Goal: Check status: Check status

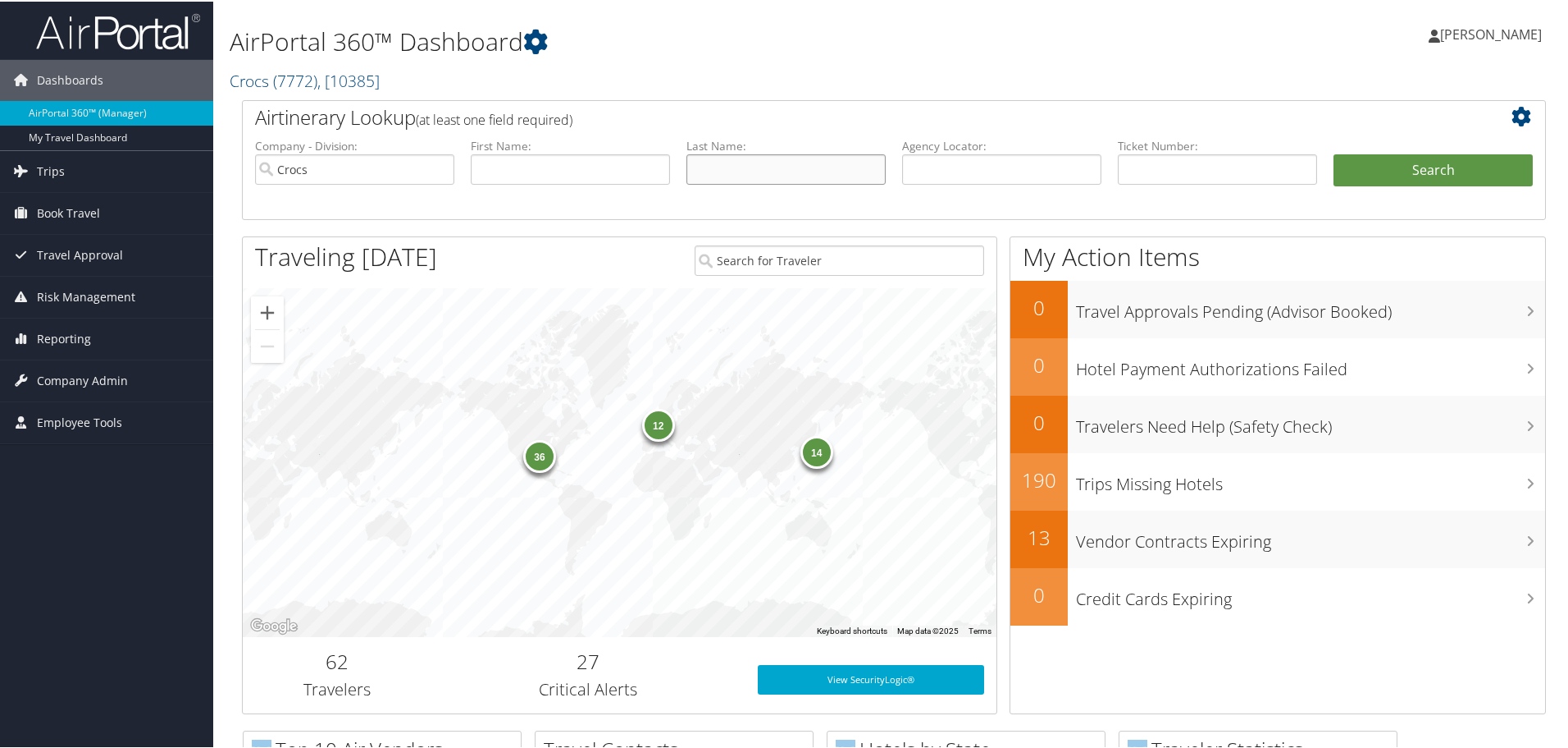
click at [778, 162] on input "text" at bounding box center [786, 167] width 200 height 31
type input "sandberg"
click at [1466, 160] on button "Search" at bounding box center [1433, 168] width 200 height 33
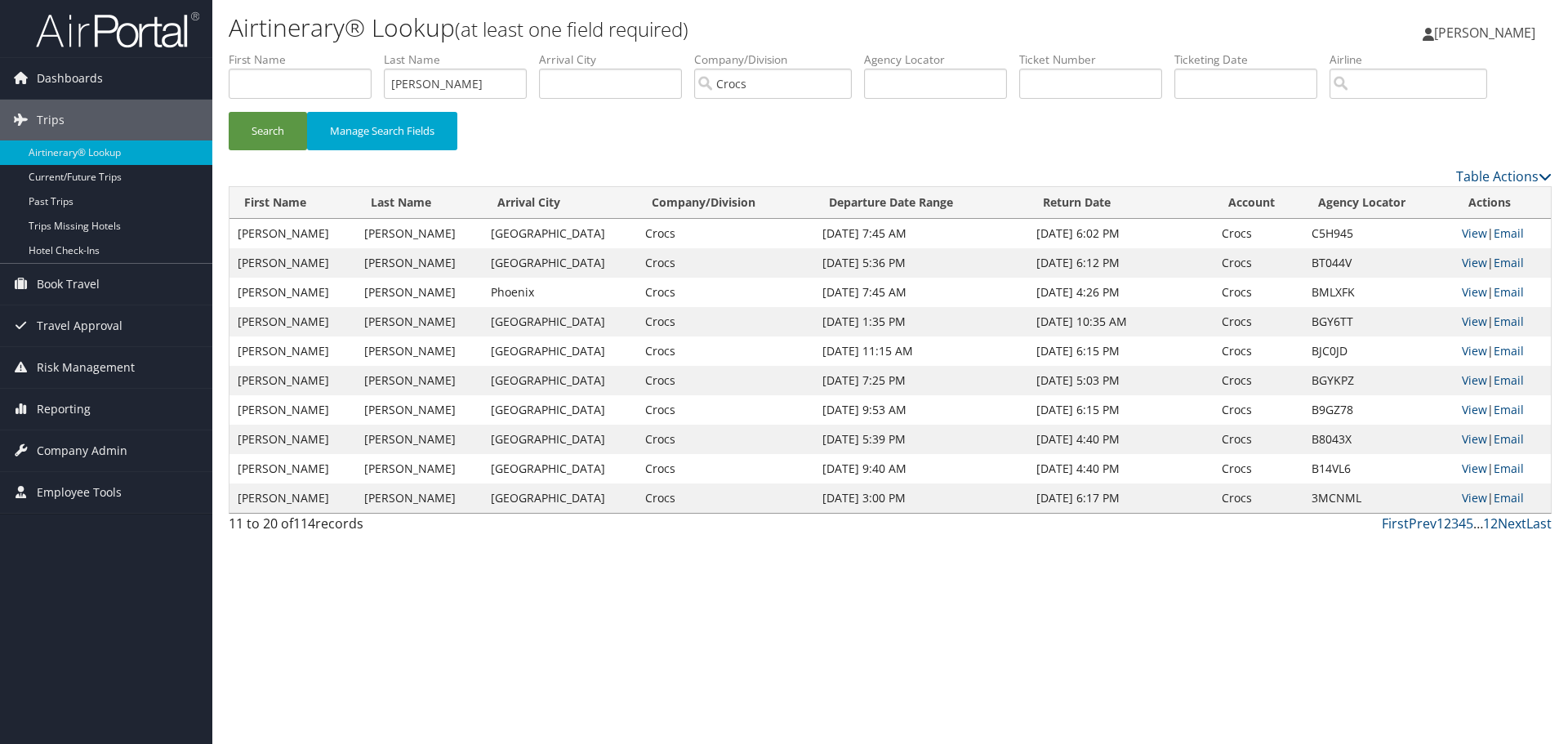
click at [1444, 524] on link "2" at bounding box center [1447, 523] width 7 height 18
click at [1439, 526] on link "1" at bounding box center [1439, 523] width 7 height 18
click at [1466, 410] on link "View" at bounding box center [1473, 410] width 25 height 16
click at [1476, 235] on link "View" at bounding box center [1473, 233] width 25 height 16
click at [1464, 259] on link "View" at bounding box center [1473, 263] width 25 height 16
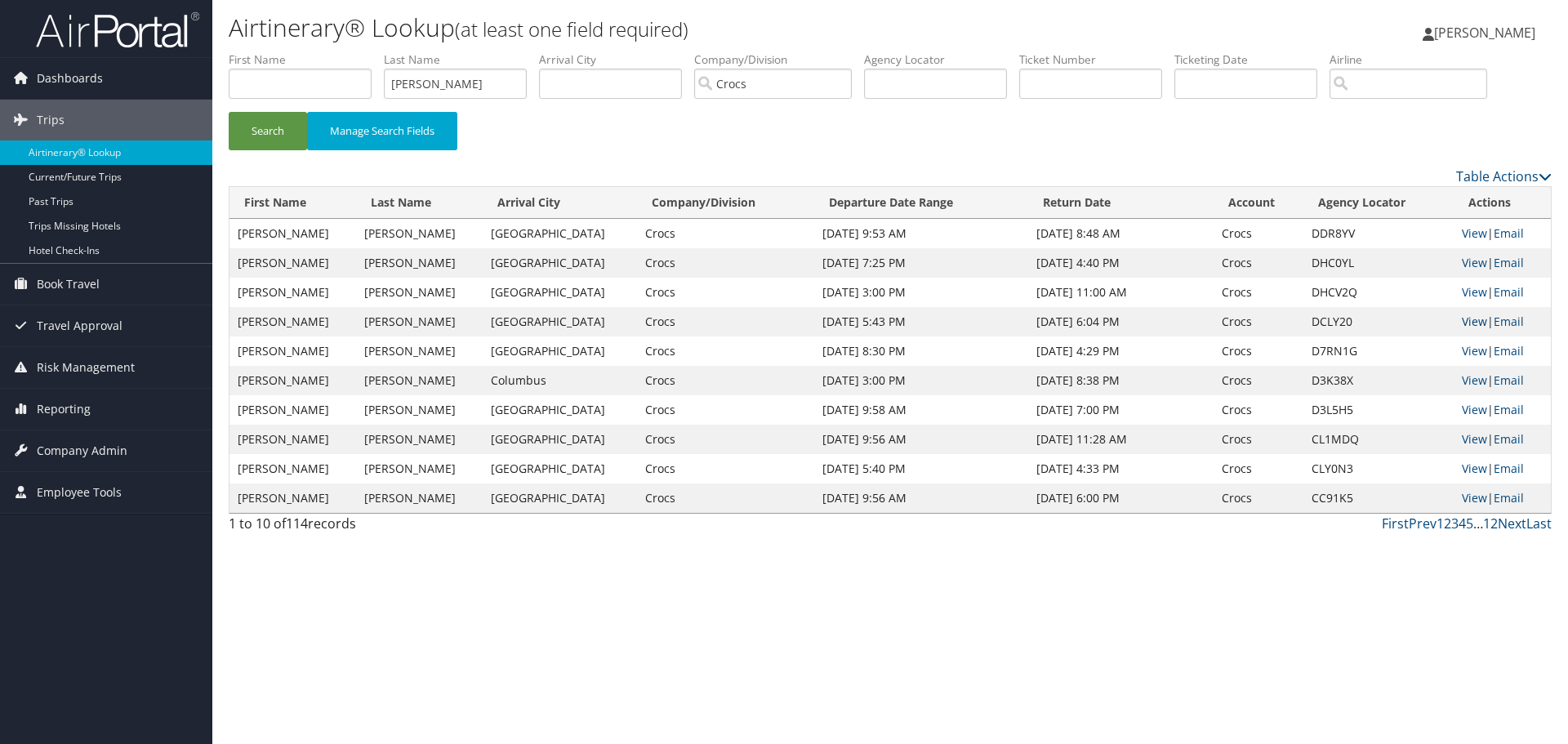
click at [1468, 328] on link "View" at bounding box center [1473, 321] width 25 height 16
click at [1470, 440] on link "View" at bounding box center [1473, 439] width 25 height 16
click at [1464, 379] on link "View" at bounding box center [1473, 380] width 25 height 16
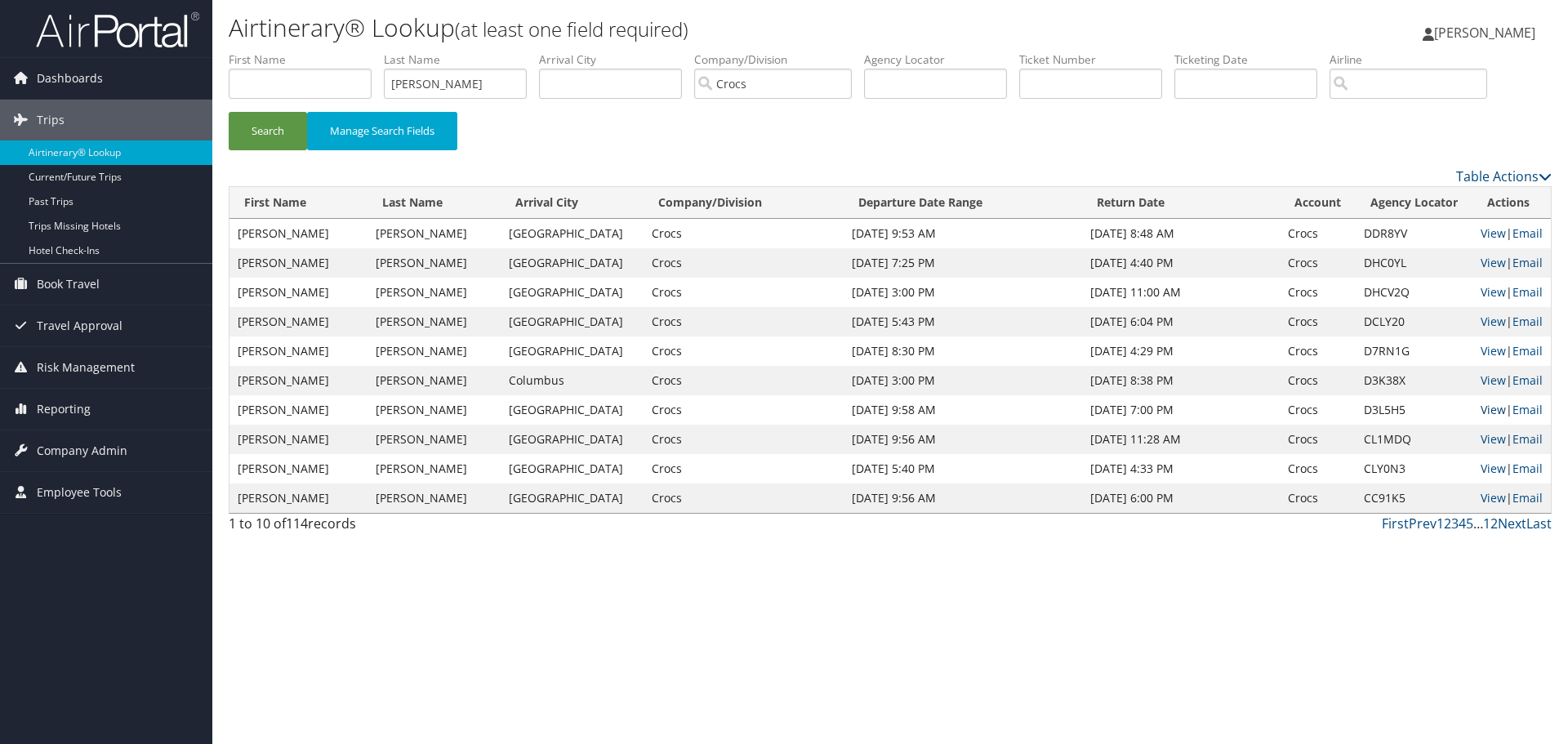
click at [1495, 403] on link "View" at bounding box center [1493, 410] width 25 height 16
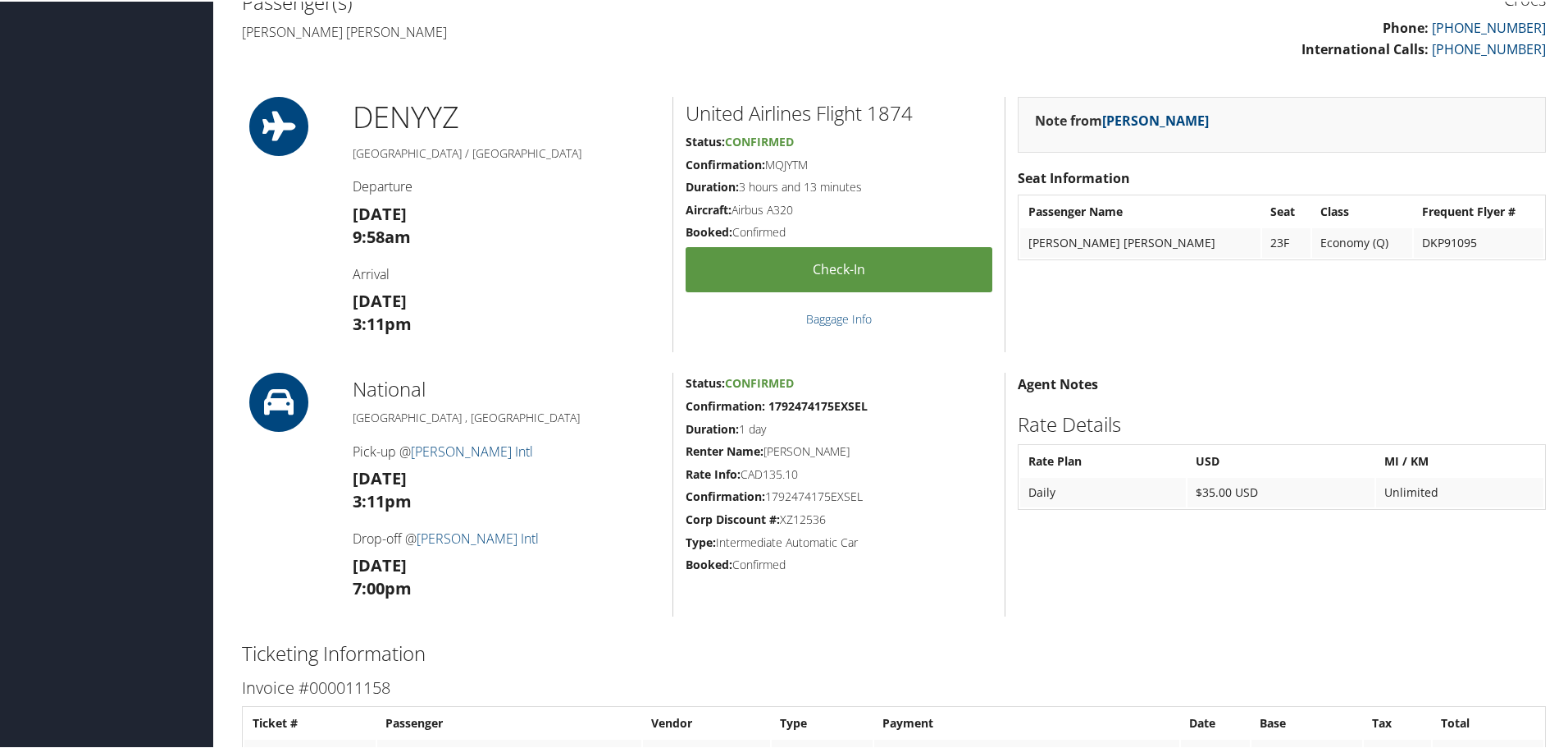
scroll to position [569, 0]
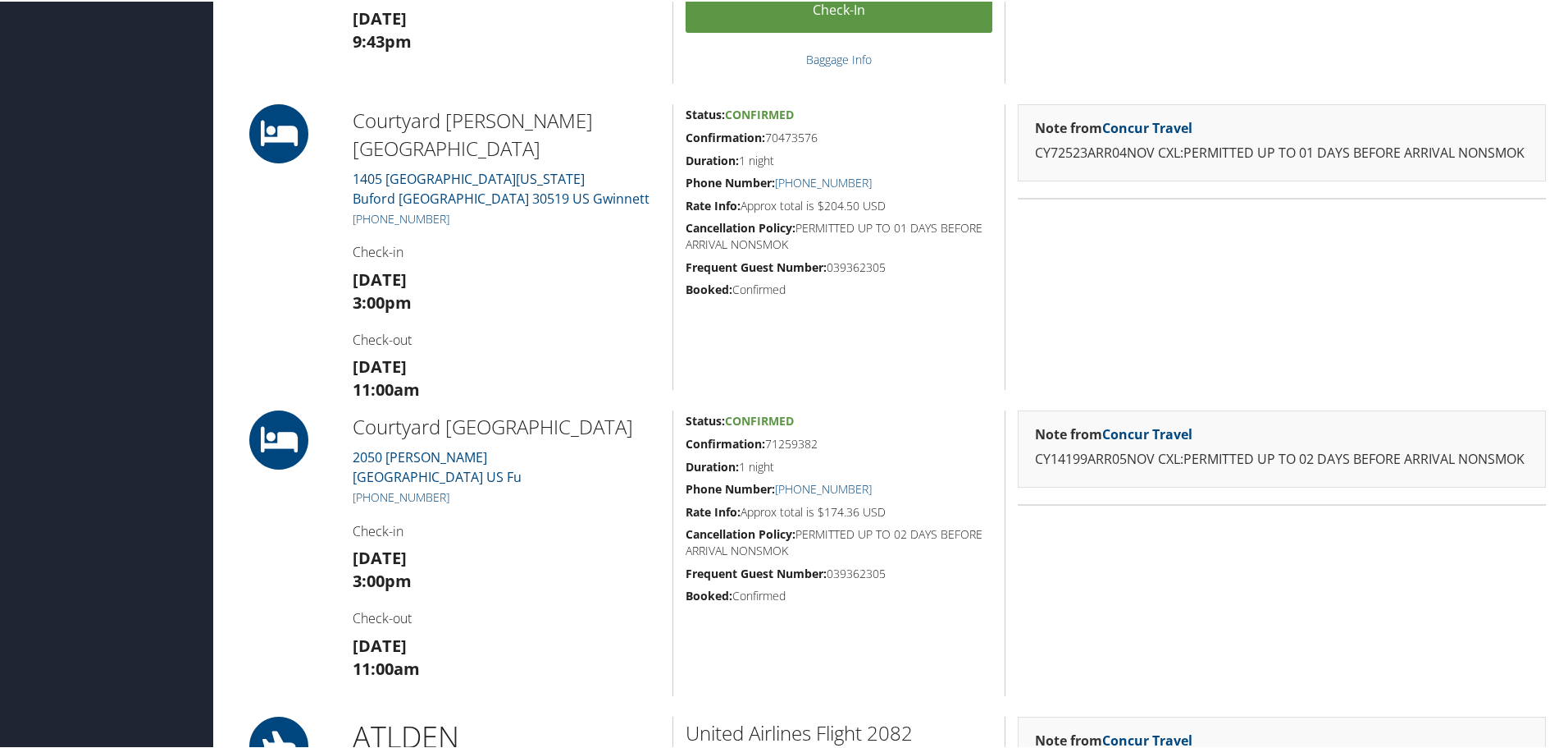
scroll to position [1231, 0]
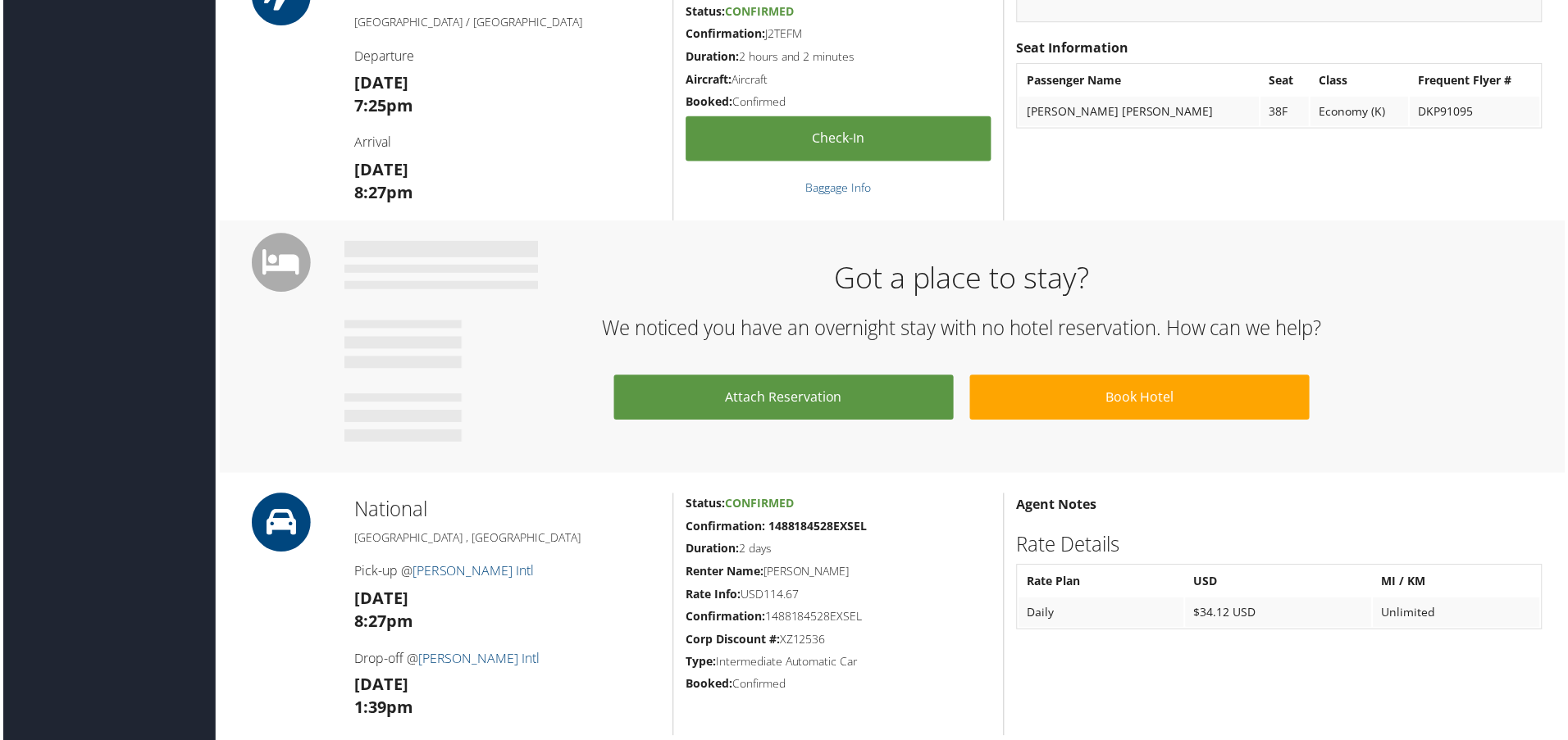
scroll to position [246, 0]
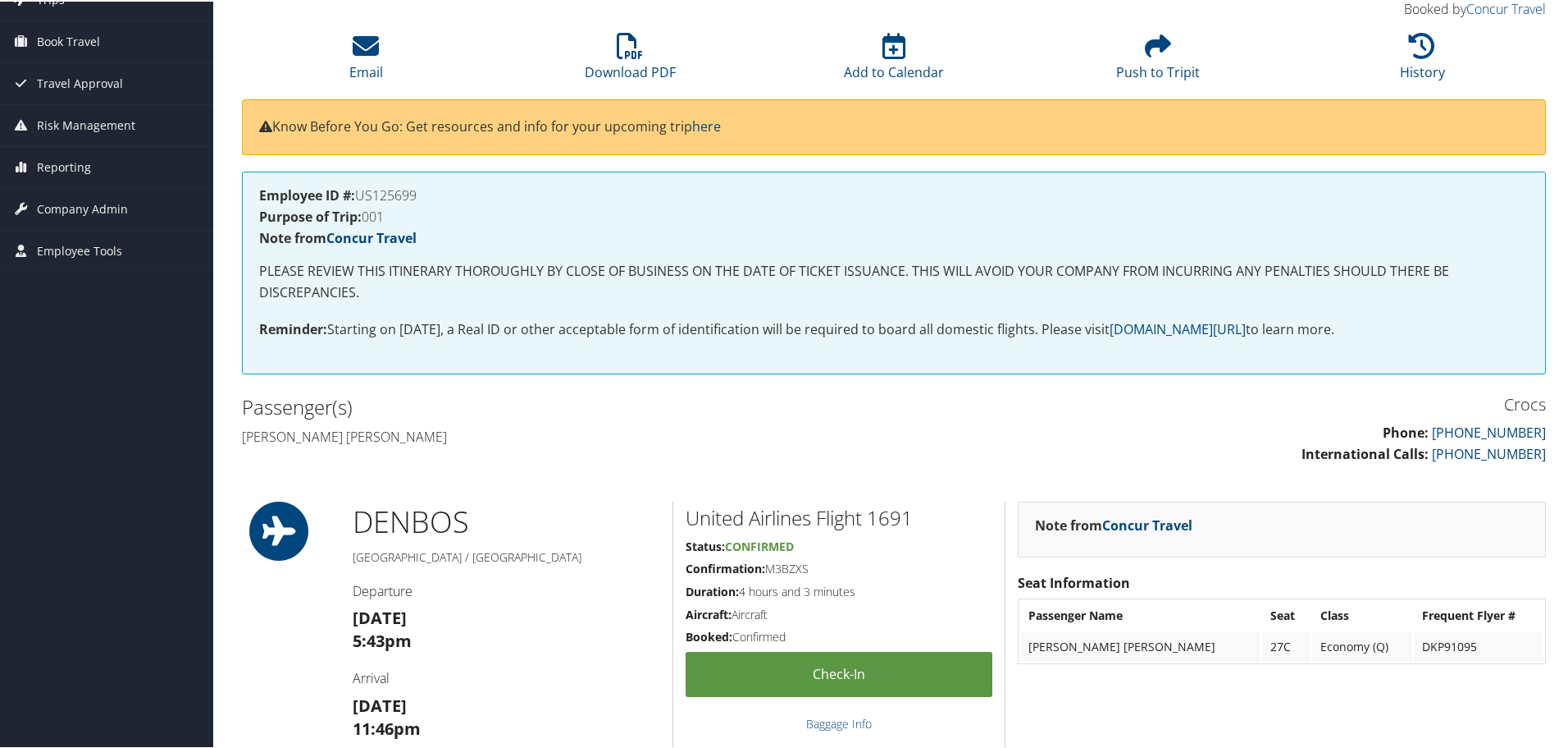
scroll to position [82, 0]
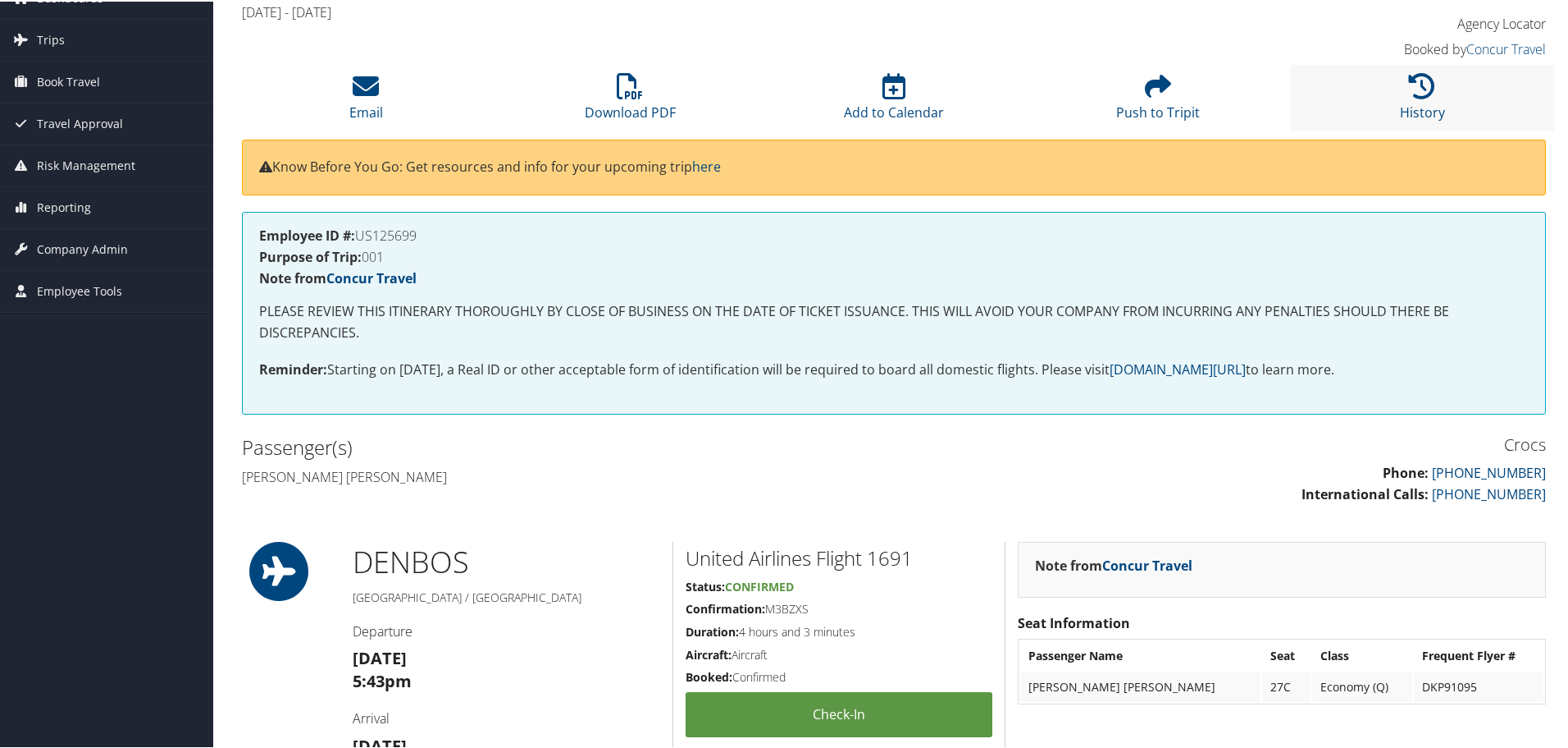
click at [1430, 100] on li "History" at bounding box center [1422, 97] width 264 height 67
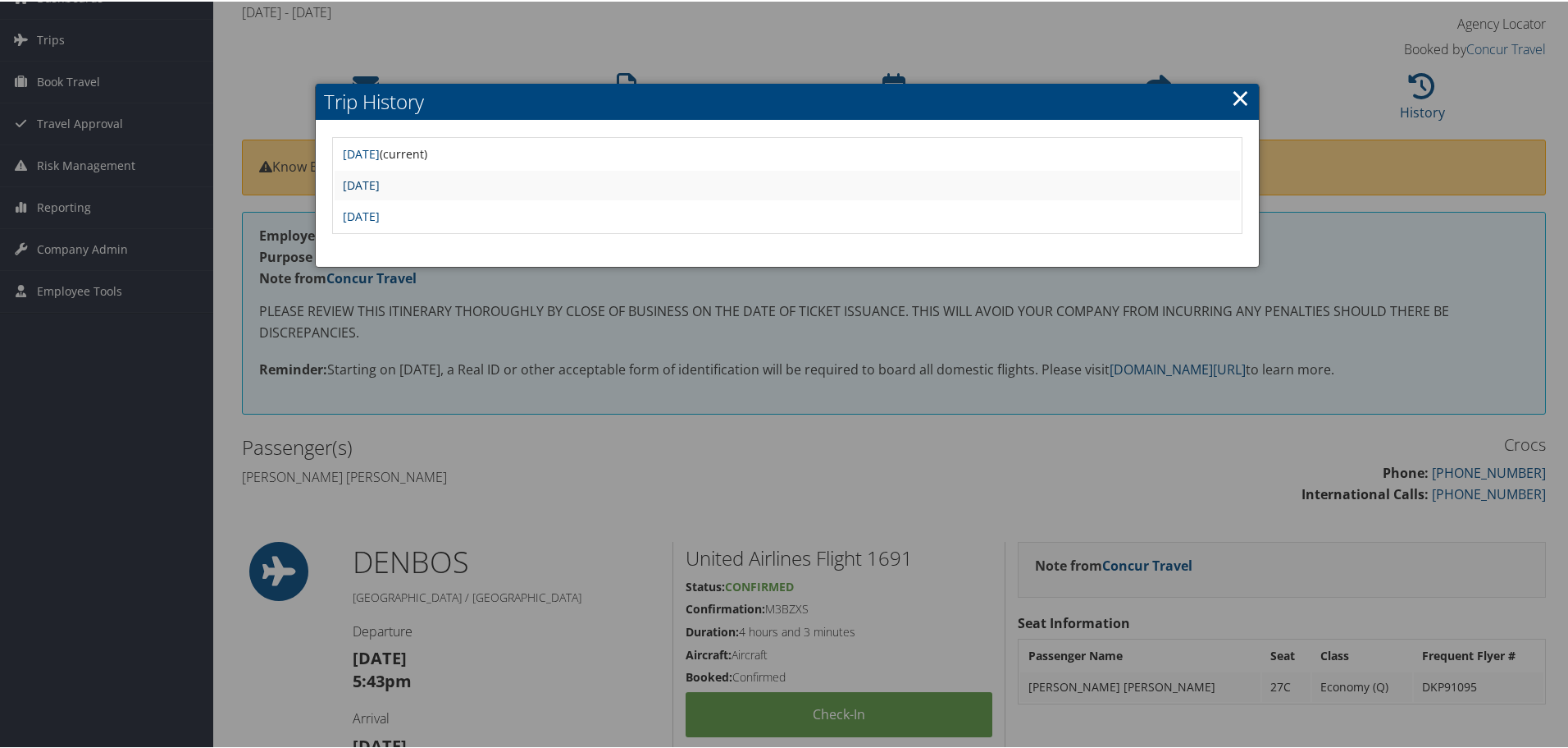
click at [380, 178] on link "Tue Sep 9 12:56:26 MDT 2025" at bounding box center [361, 184] width 37 height 16
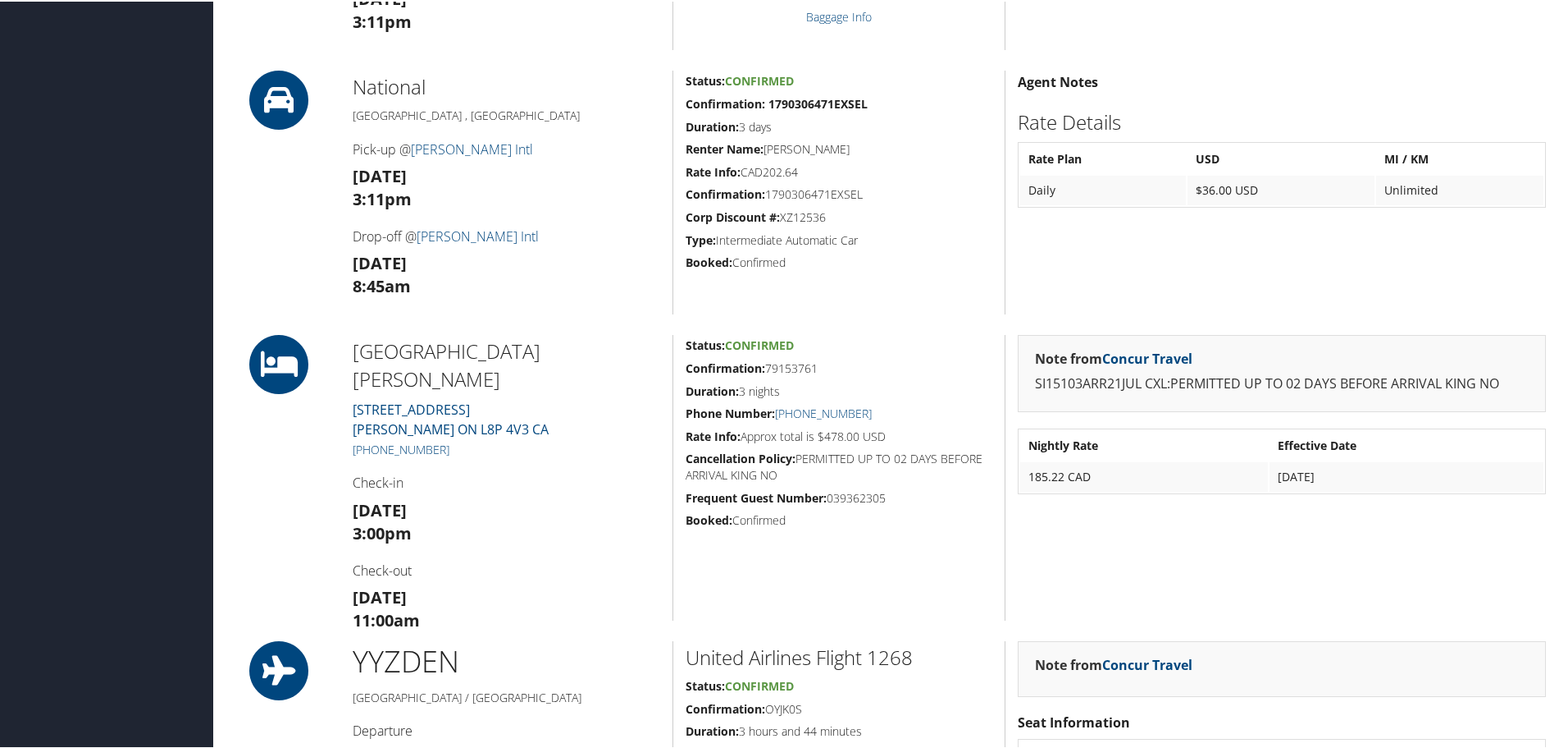
scroll to position [1149, 0]
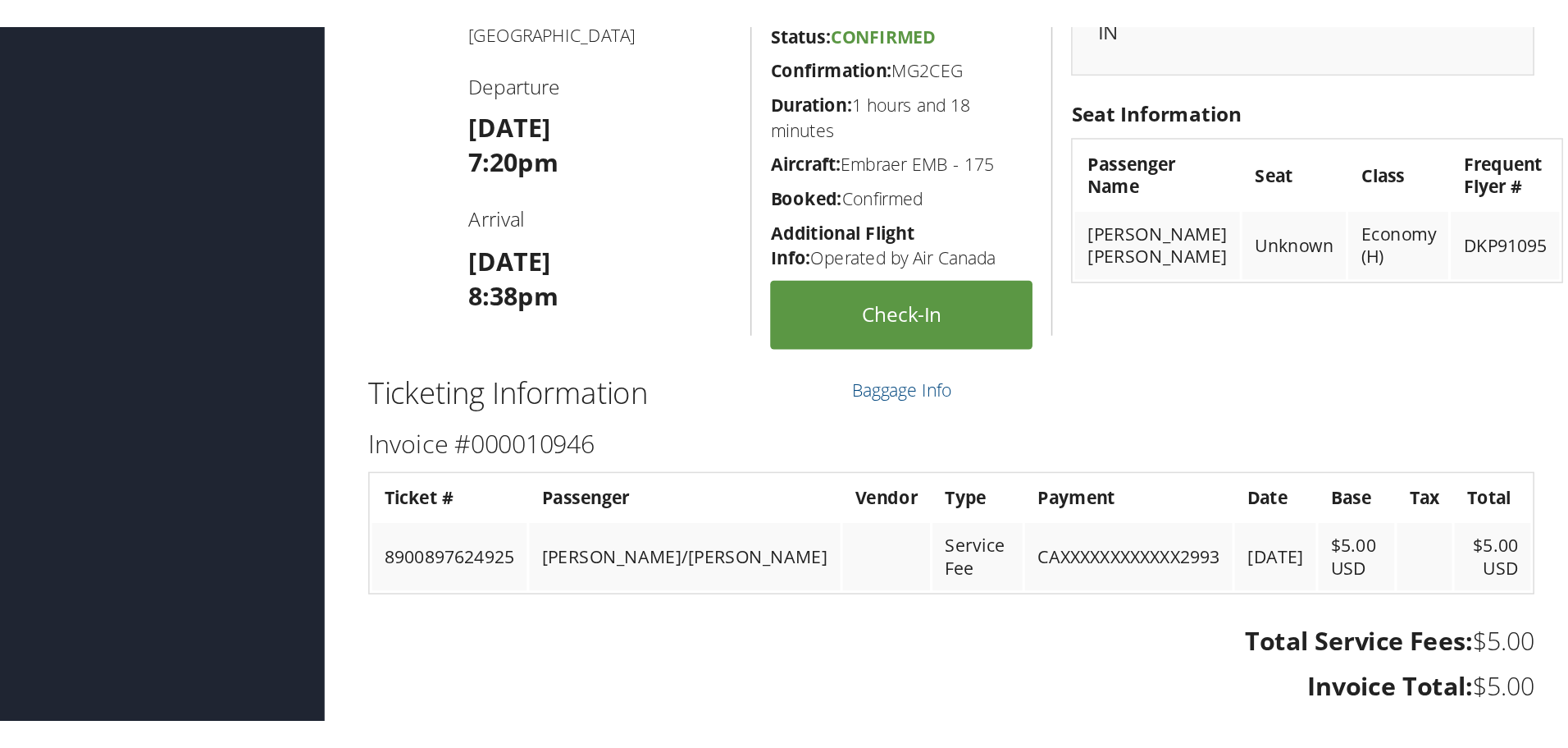
scroll to position [1067, 0]
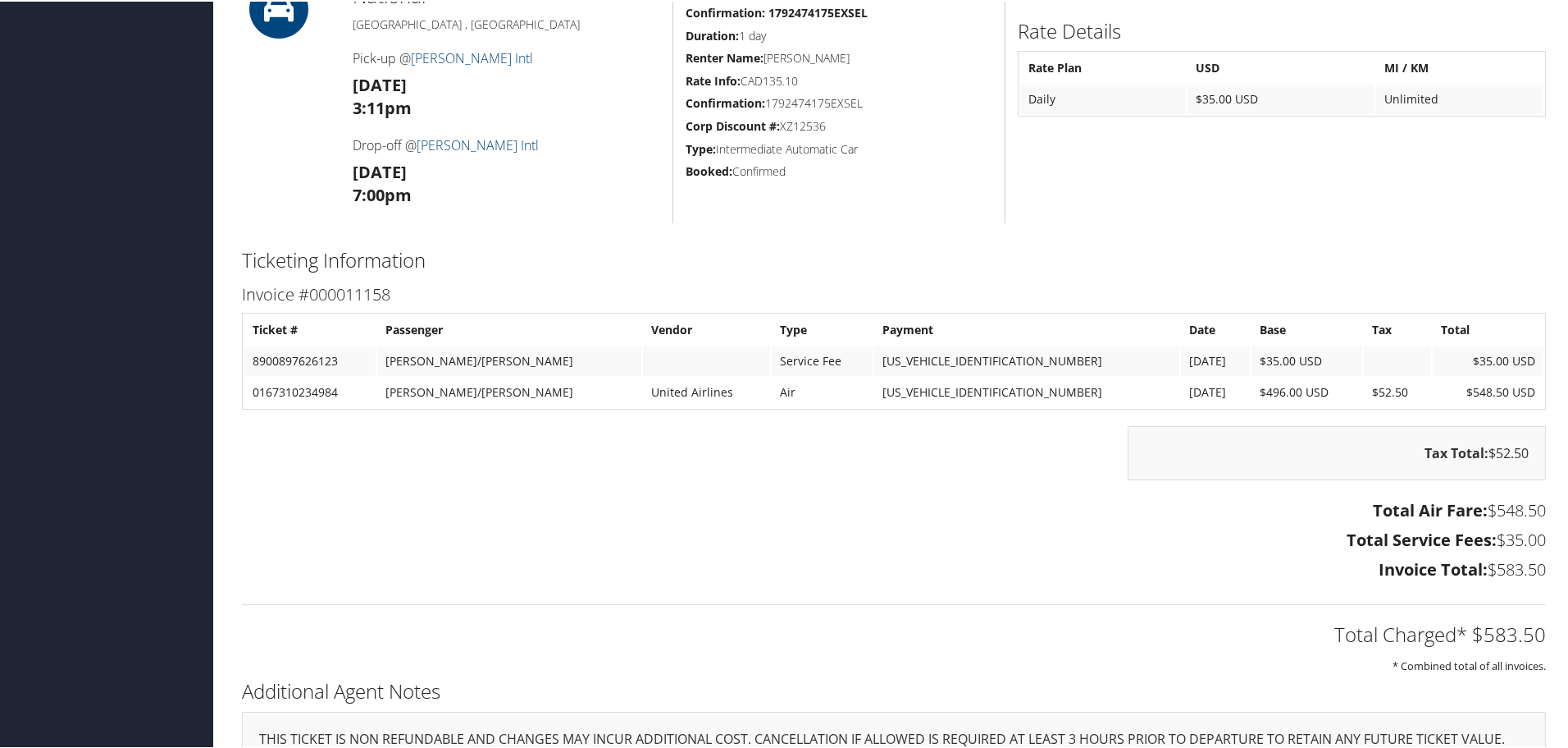
scroll to position [985, 0]
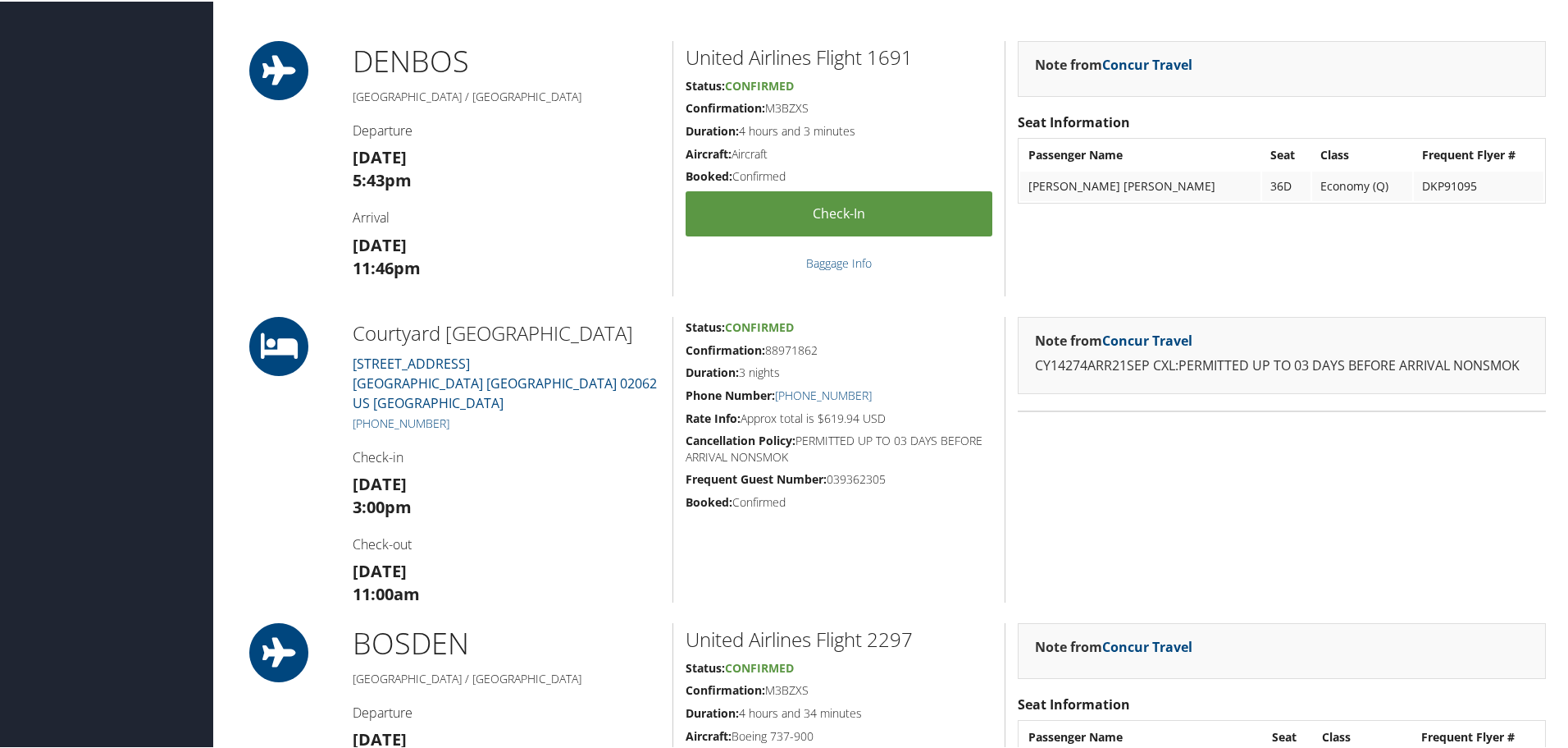
scroll to position [738, 0]
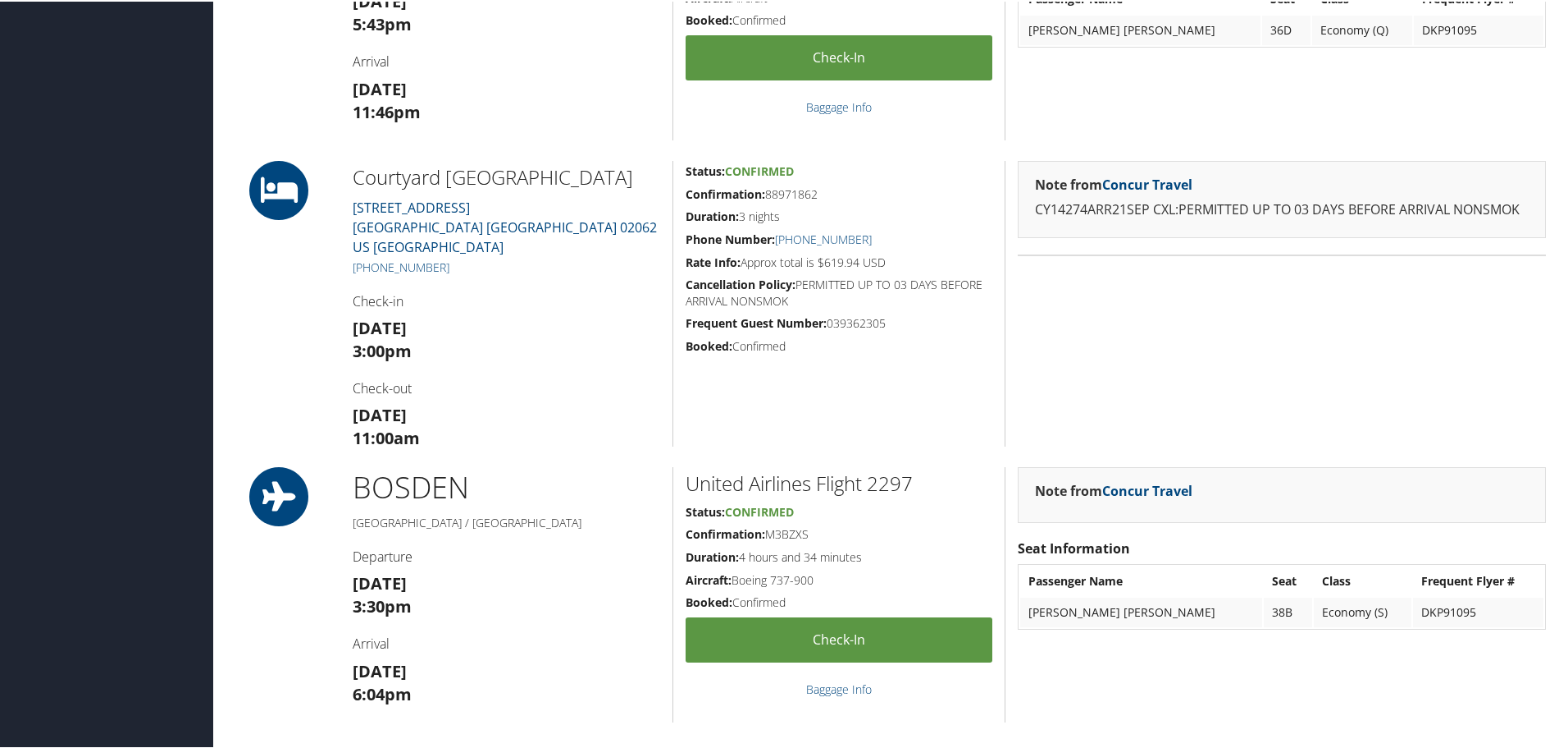
drag, startPoint x: 1303, startPoint y: 213, endPoint x: 1514, endPoint y: 224, distance: 211.3
click at [1521, 223] on div "Note from Concur Travel CY14274ARR21SEP CXL:PERMITTED UP TO 03 DAYS BEFORE ARRI…" at bounding box center [1281, 198] width 529 height 77
drag, startPoint x: 1309, startPoint y: 216, endPoint x: 1251, endPoint y: 216, distance: 58.0
click at [1309, 216] on p "CY14274ARR21SEP CXL:PERMITTED UP TO 03 DAYS BEFORE ARRIVAL NONSMOK" at bounding box center [1281, 209] width 493 height 21
drag, startPoint x: 1031, startPoint y: 209, endPoint x: 1501, endPoint y: 232, distance: 470.6
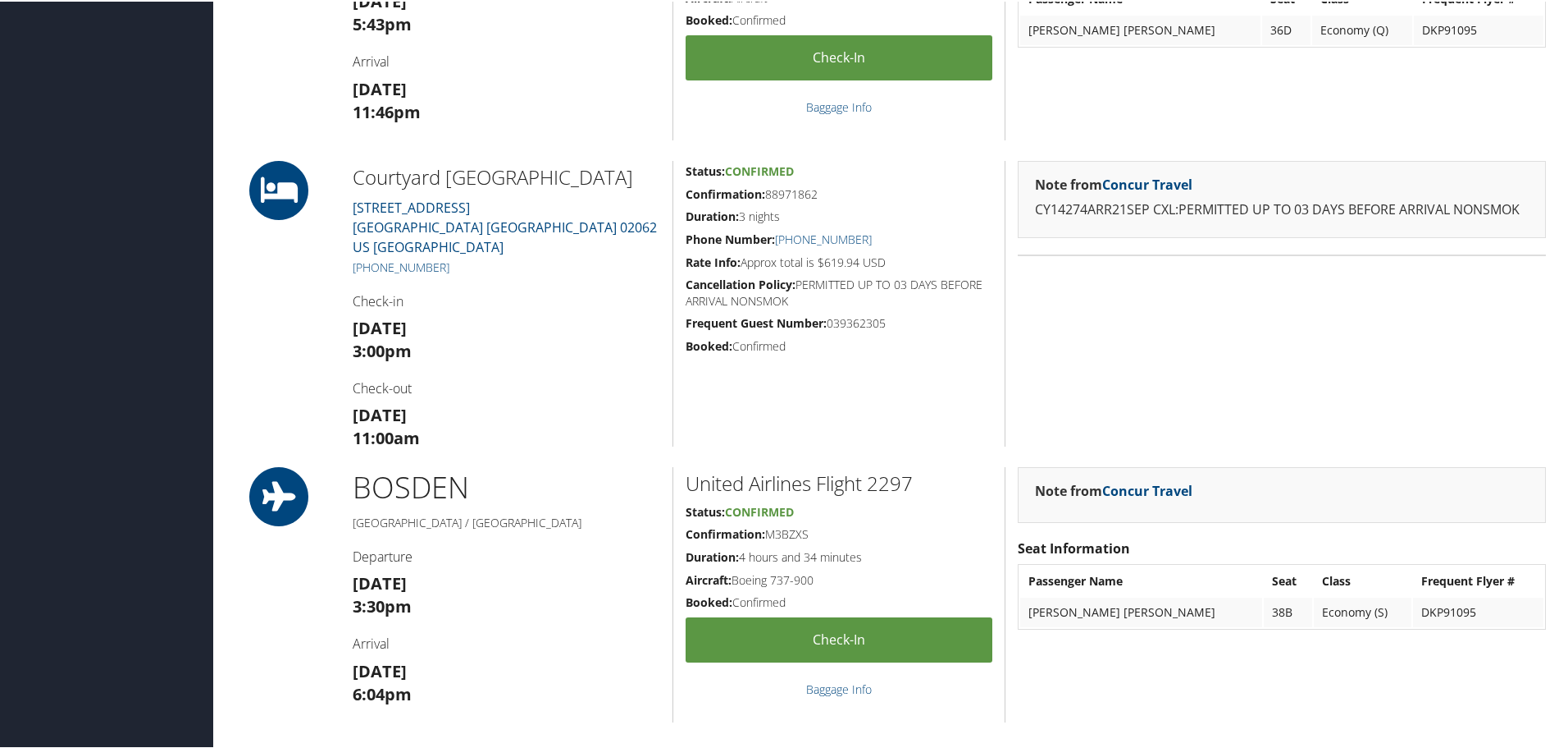
click at [1517, 224] on div "Note from Concur Travel CY14274ARR21SEP CXL:PERMITTED UP TO 03 DAYS BEFORE ARRI…" at bounding box center [1281, 198] width 529 height 77
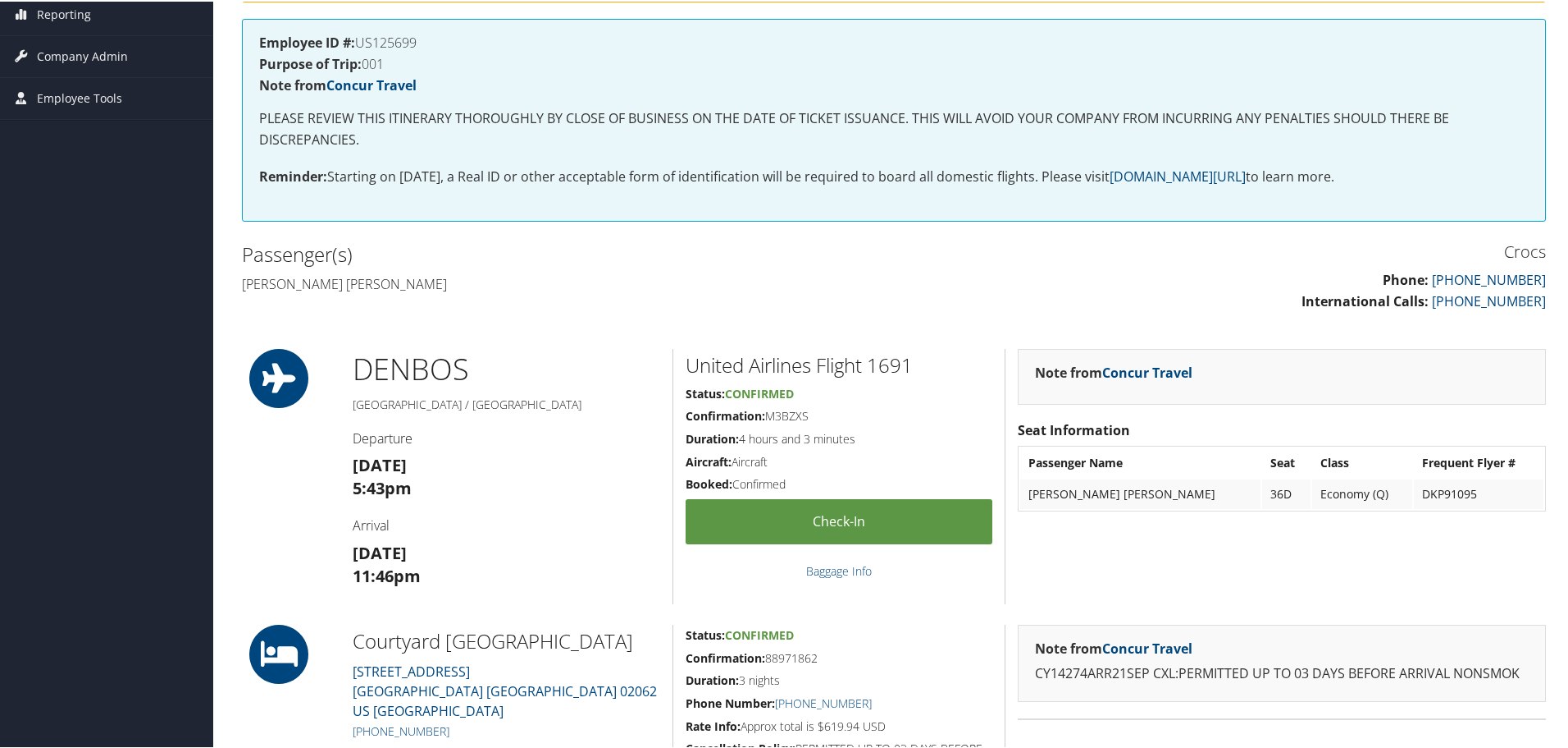
scroll to position [246, 0]
